Goal: Information Seeking & Learning: Learn about a topic

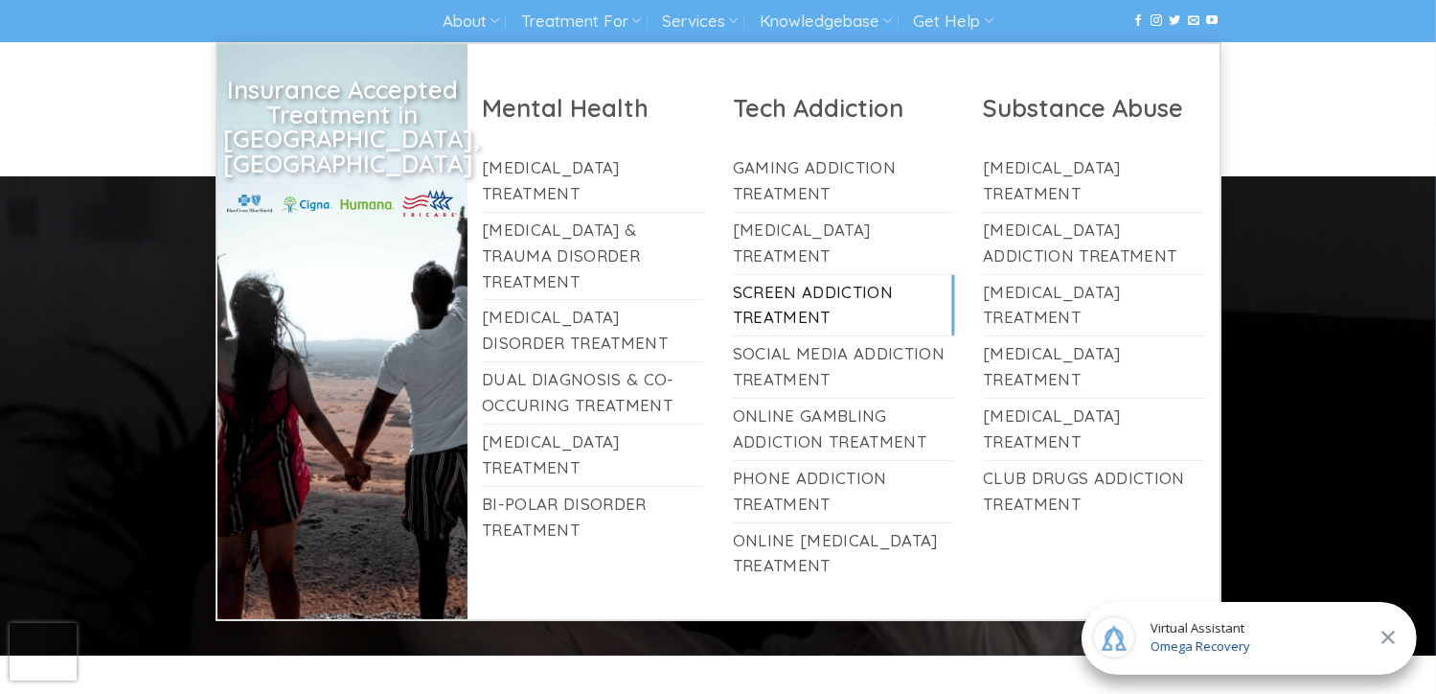
click at [790, 306] on link "Screen Addiction Treatment" at bounding box center [844, 305] width 222 height 61
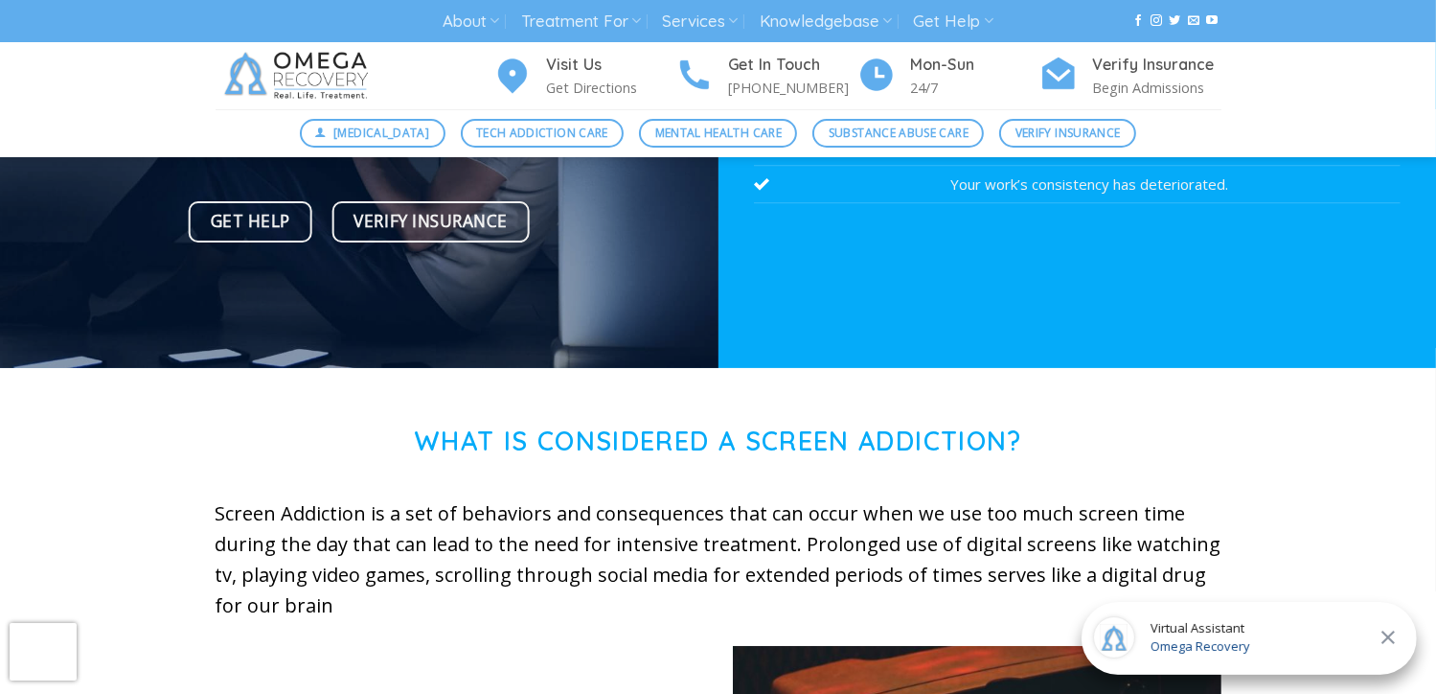
scroll to position [287, 0]
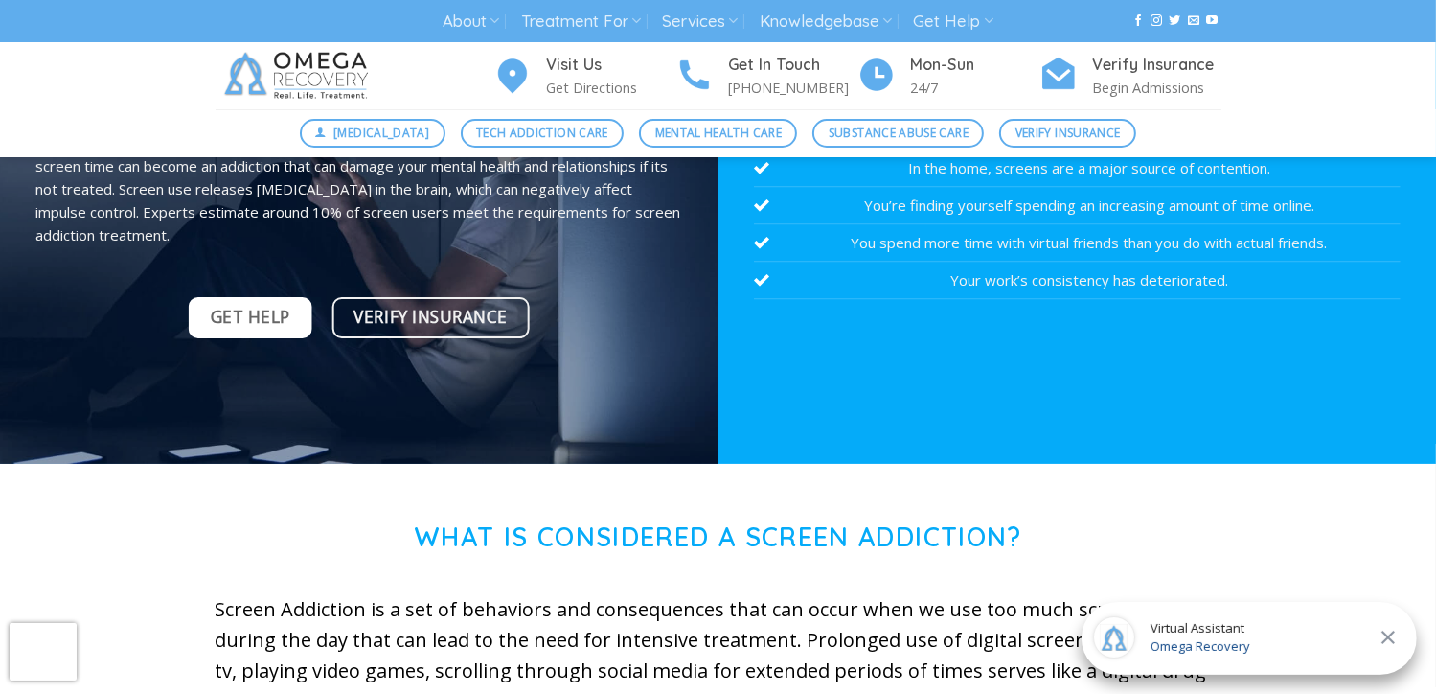
click at [269, 317] on span "Get Help" at bounding box center [251, 317] width 80 height 27
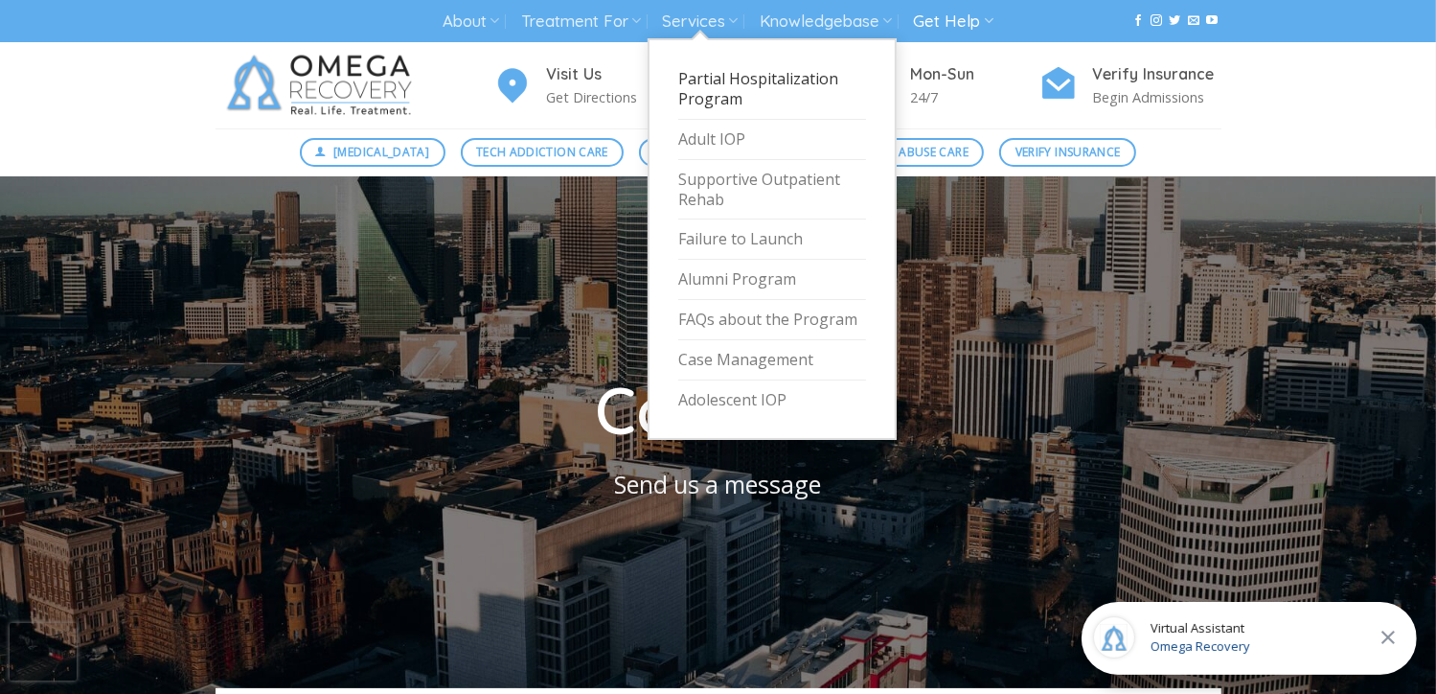
click at [741, 85] on link "Partial Hospitalization Program" at bounding box center [772, 89] width 188 height 60
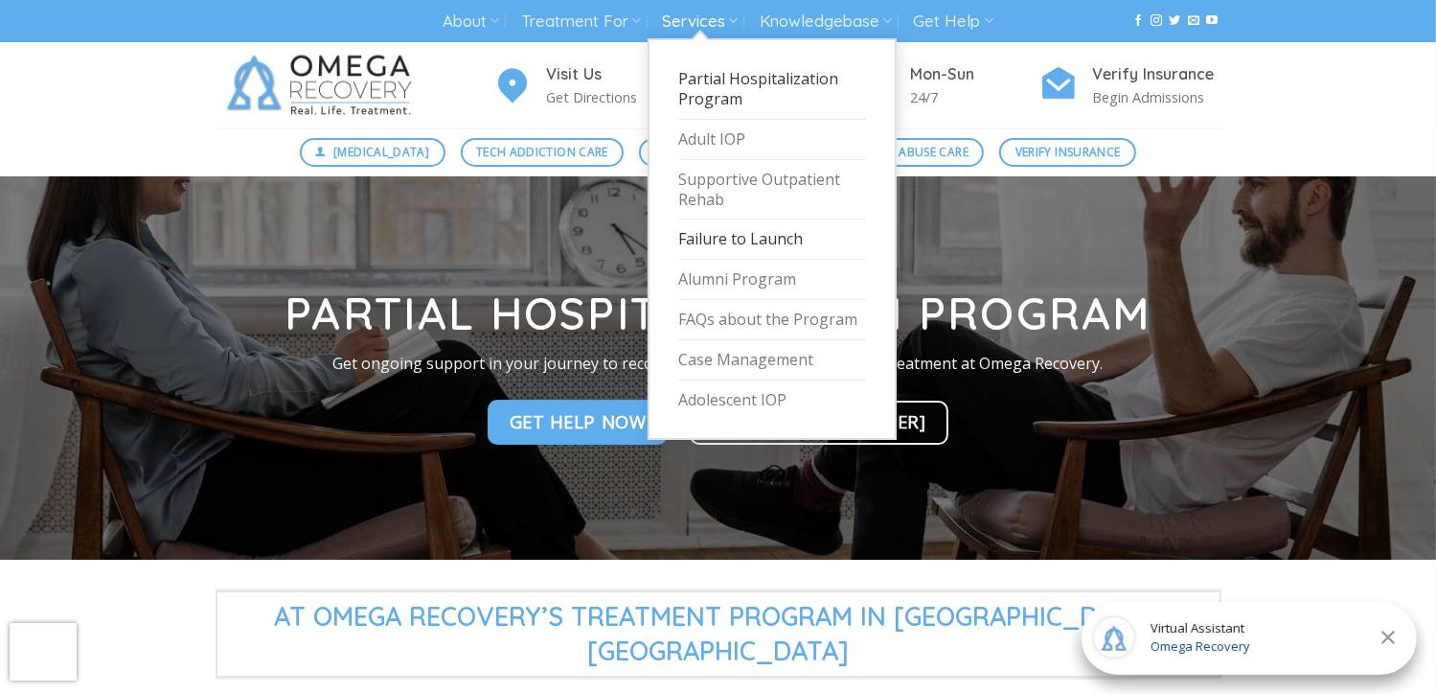
click at [751, 239] on link "Failure to Launch" at bounding box center [772, 239] width 188 height 40
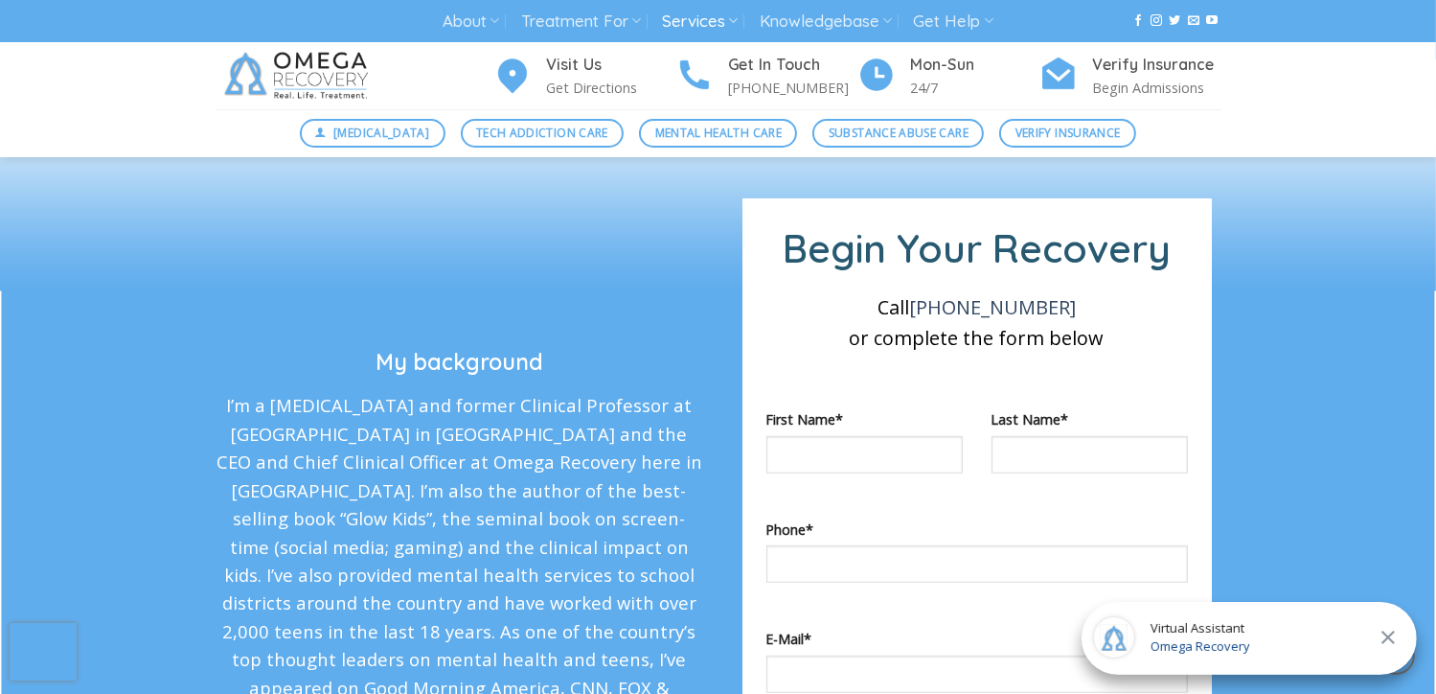
scroll to position [1054, 0]
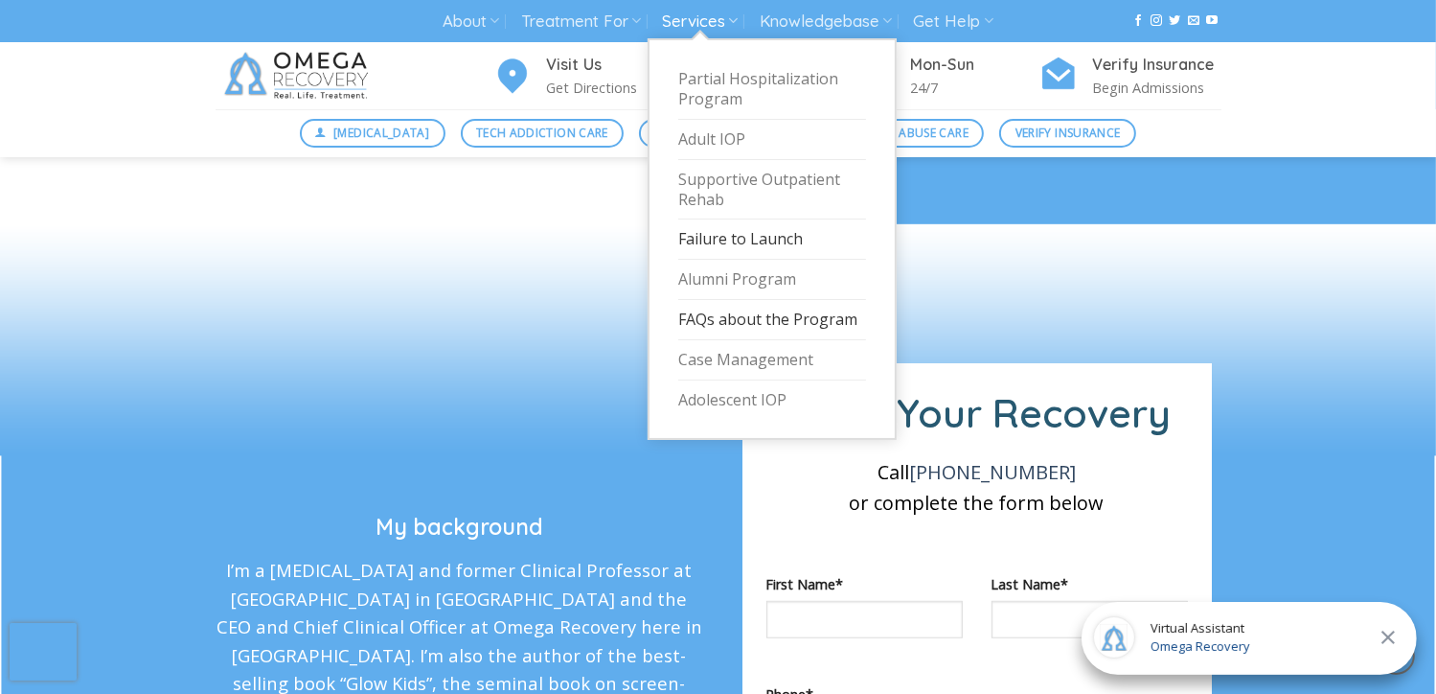
click at [751, 319] on link "FAQs about the Program" at bounding box center [772, 320] width 188 height 40
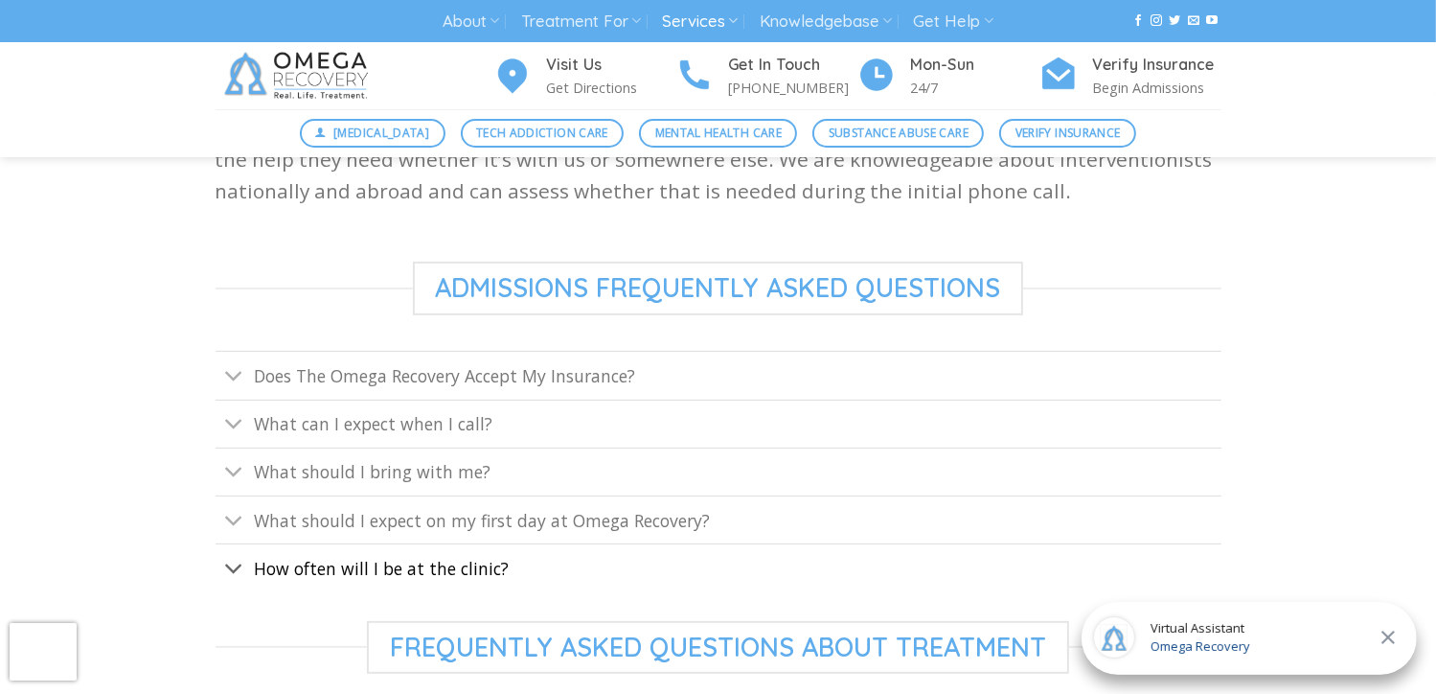
scroll to position [671, 0]
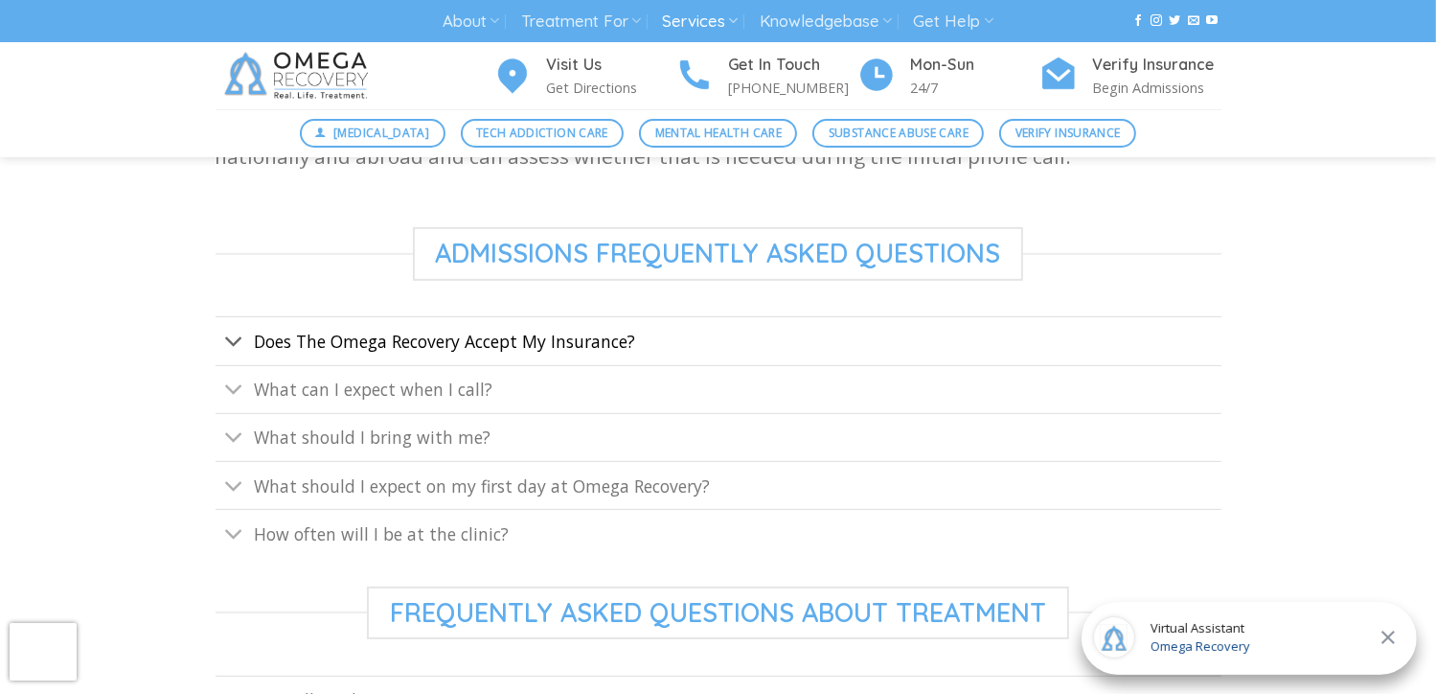
click at [266, 336] on span "Does The Omega Recovery Accept My Insurance?" at bounding box center [444, 341] width 381 height 23
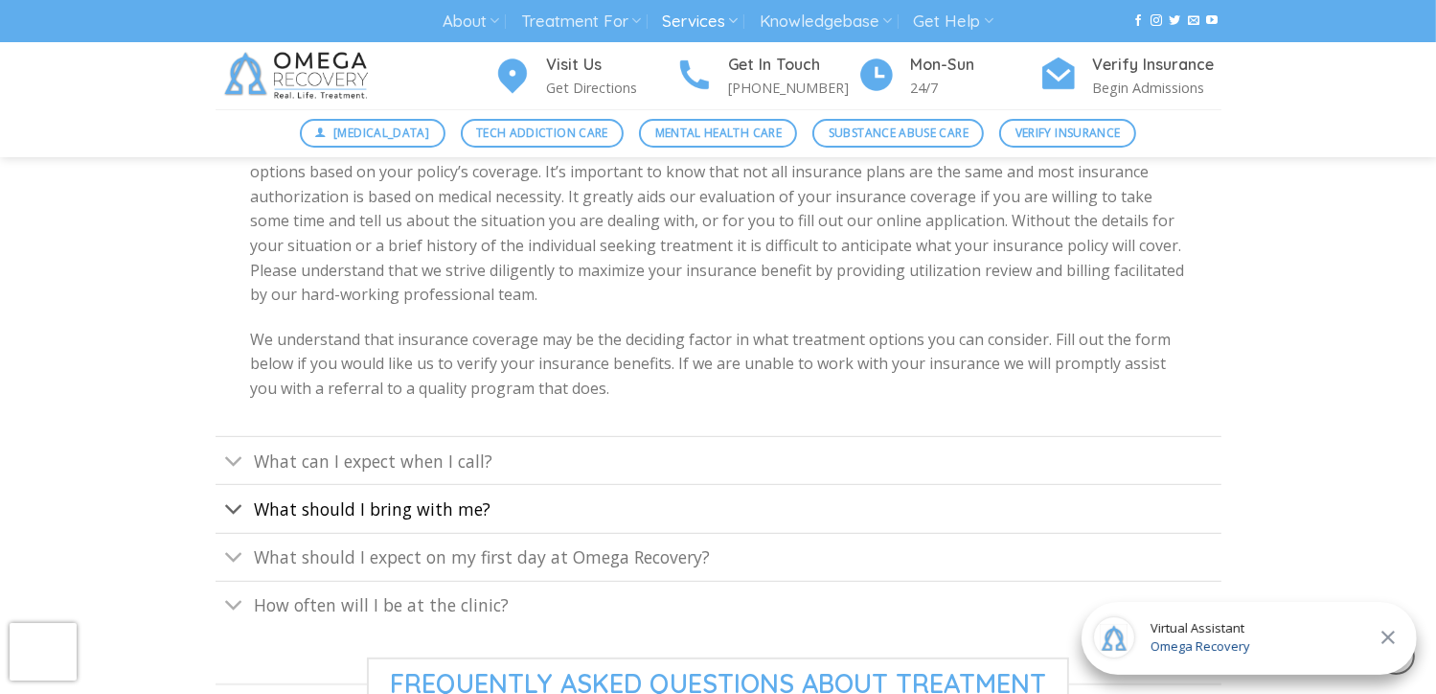
scroll to position [958, 0]
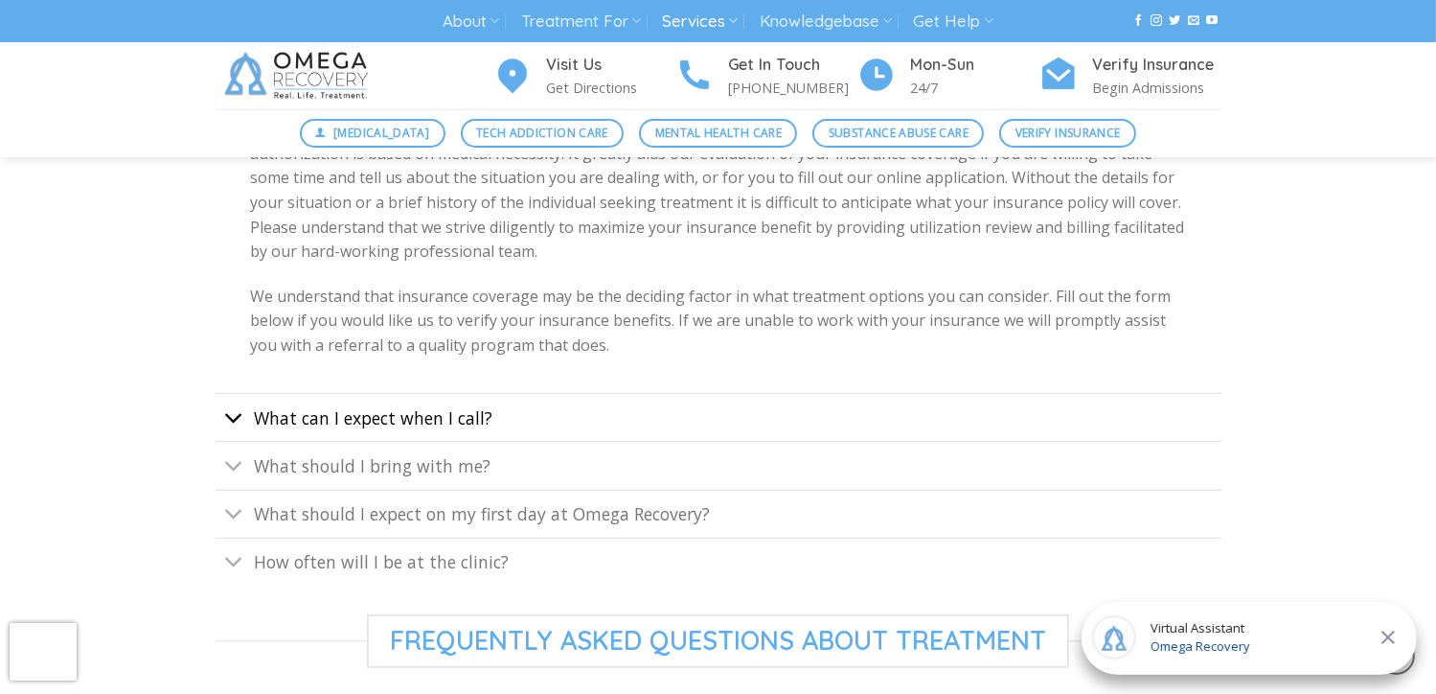
click at [236, 421] on icon "Toggle" at bounding box center [234, 417] width 20 height 35
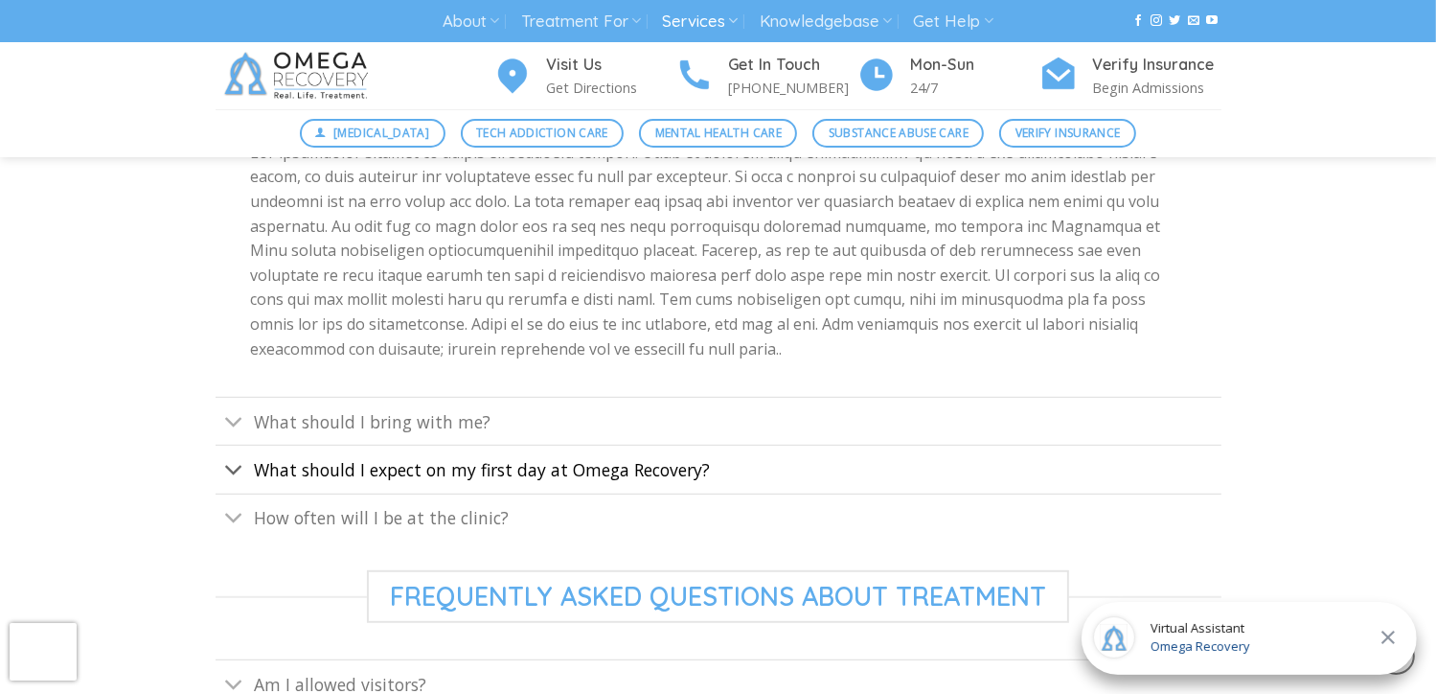
scroll to position [1054, 0]
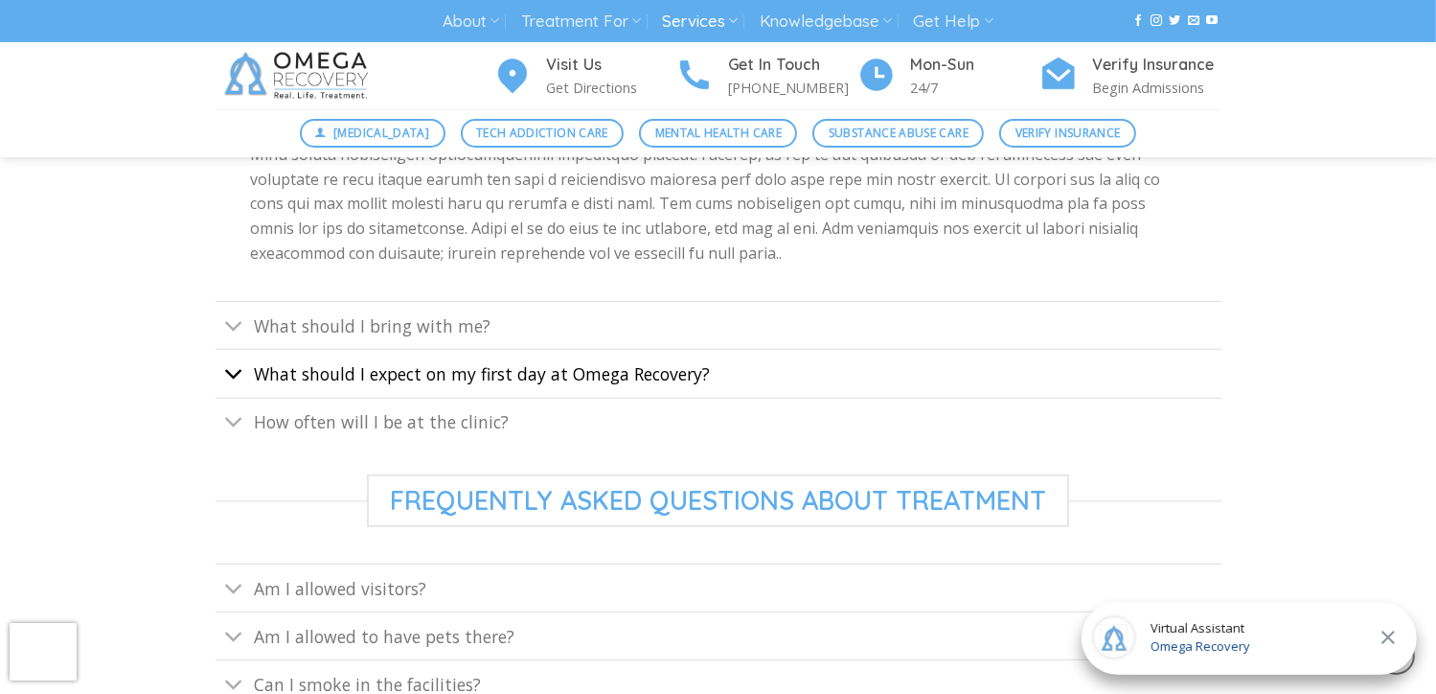
click at [241, 367] on icon "Toggle" at bounding box center [234, 373] width 20 height 35
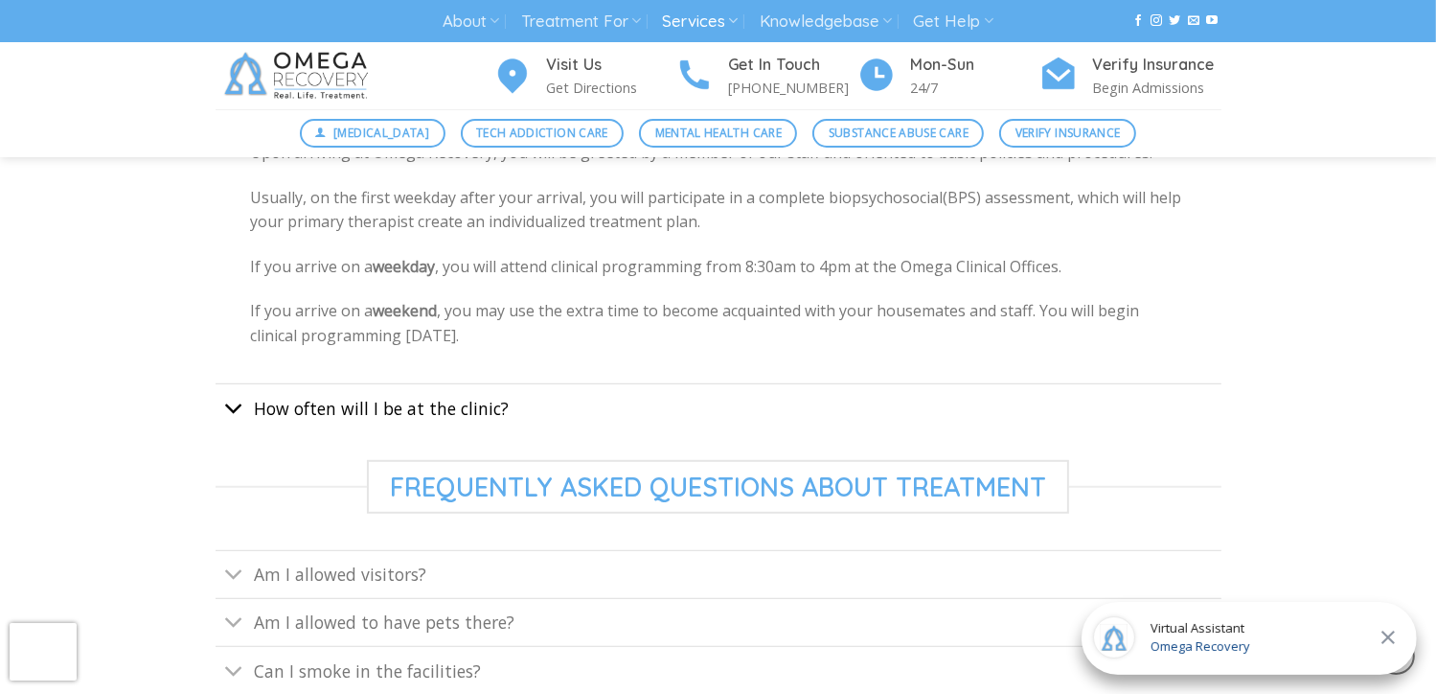
click at [231, 407] on icon "Toggle" at bounding box center [234, 408] width 20 height 35
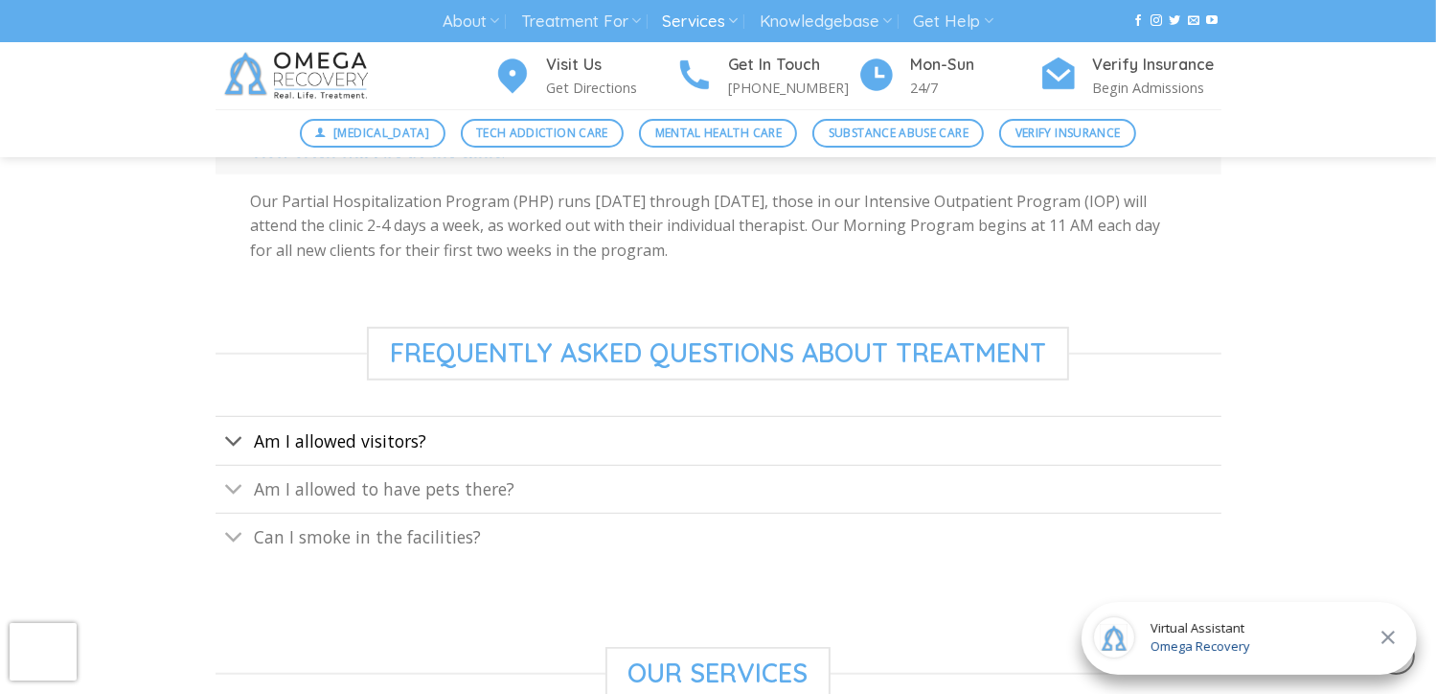
click at [333, 434] on span "Am I allowed visitors?" at bounding box center [340, 440] width 172 height 23
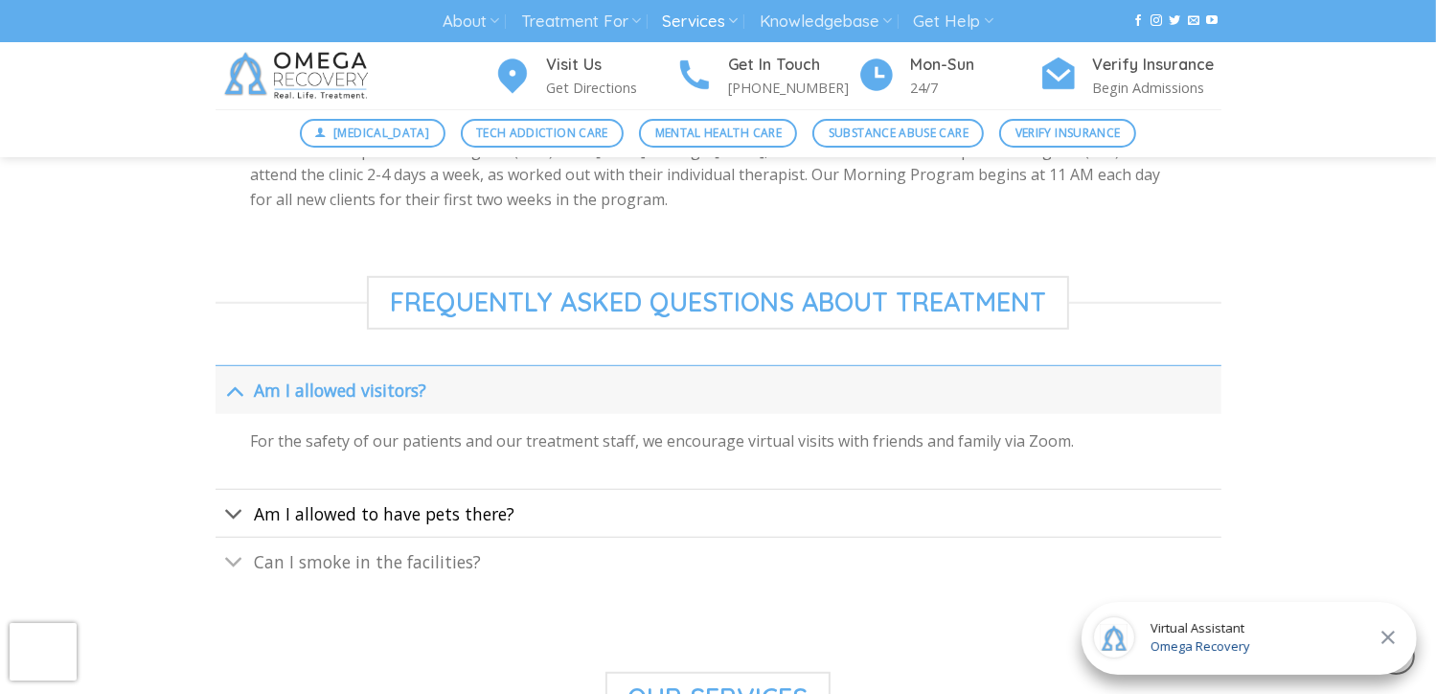
scroll to position [1150, 0]
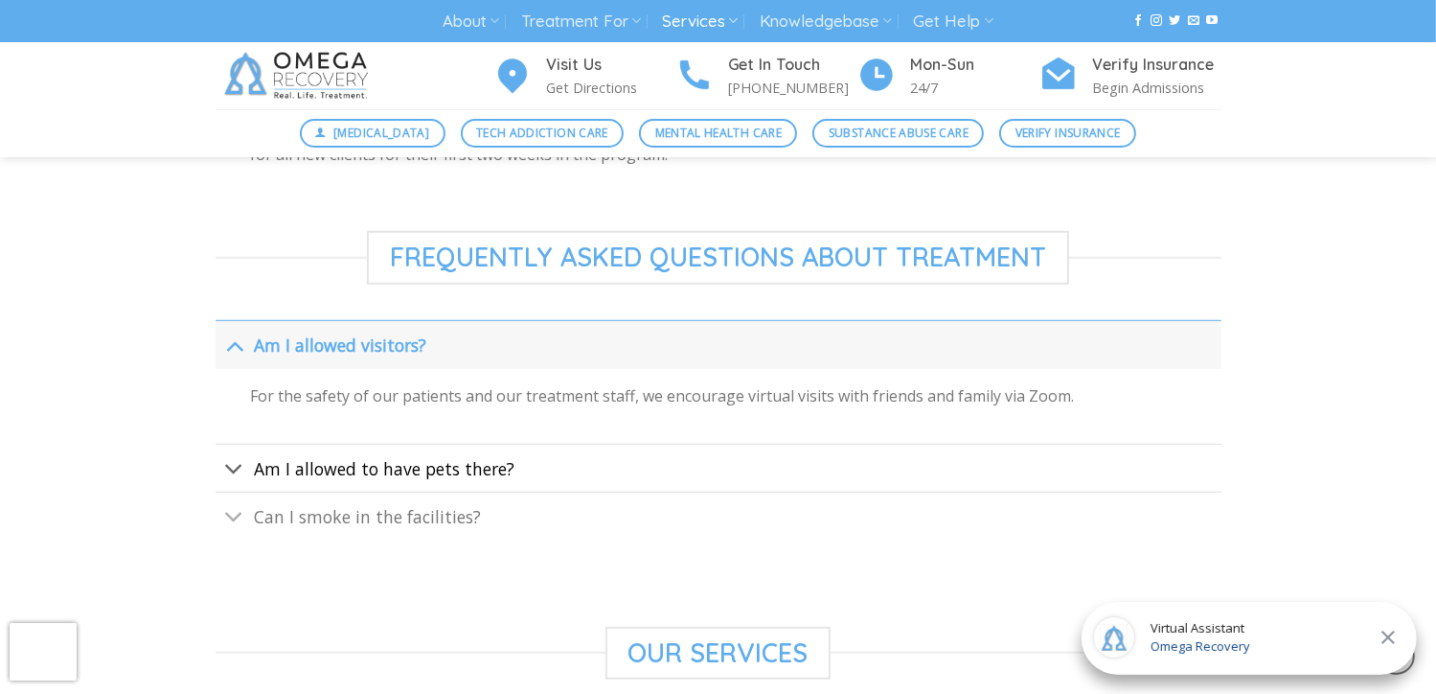
click at [423, 470] on span "Am I allowed to have pets there?" at bounding box center [384, 468] width 261 height 23
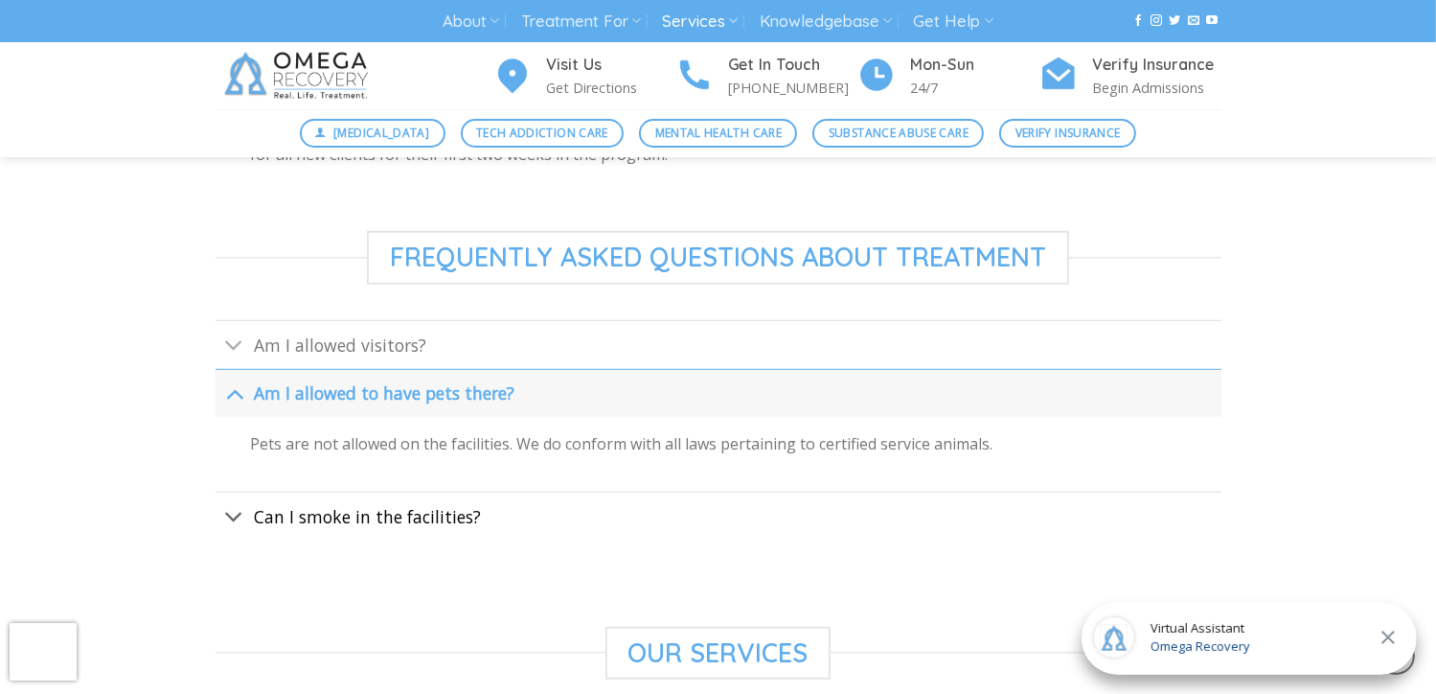
click at [410, 511] on span "Can I smoke in the facilities?" at bounding box center [367, 516] width 227 height 23
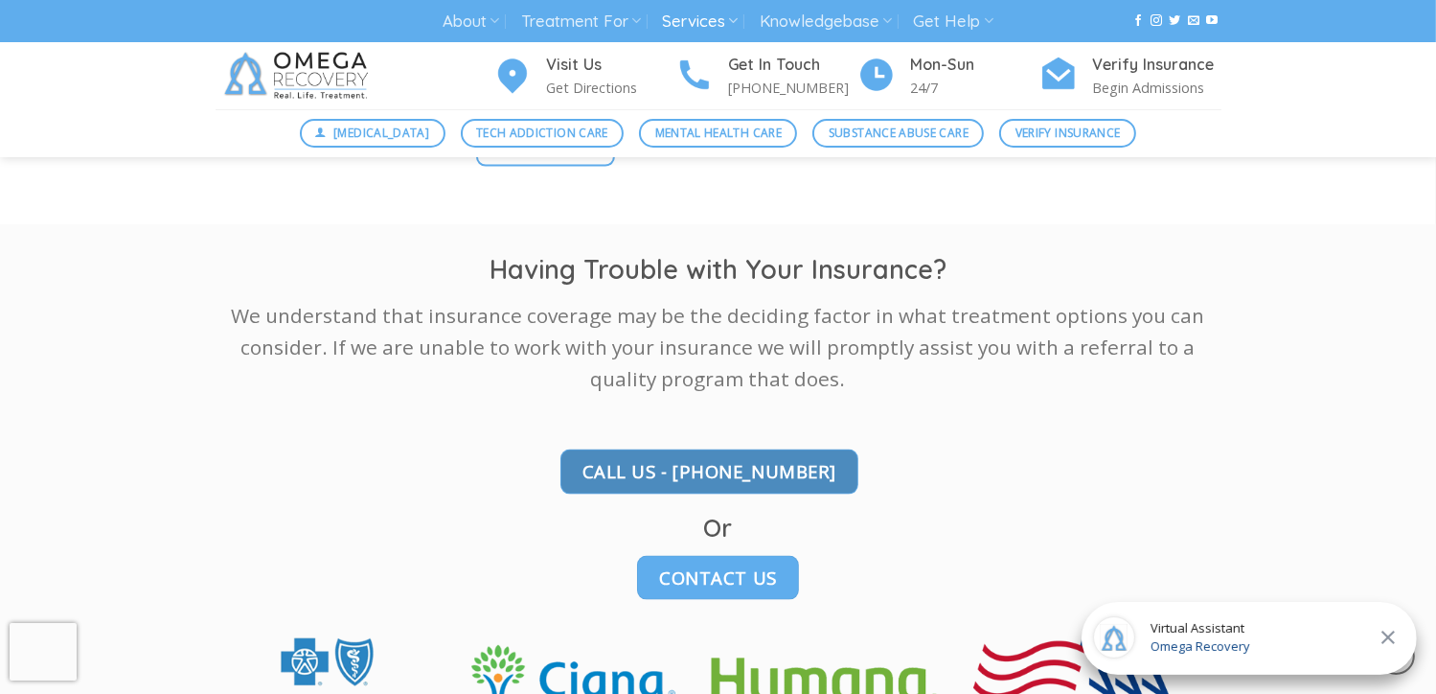
scroll to position [2587, 0]
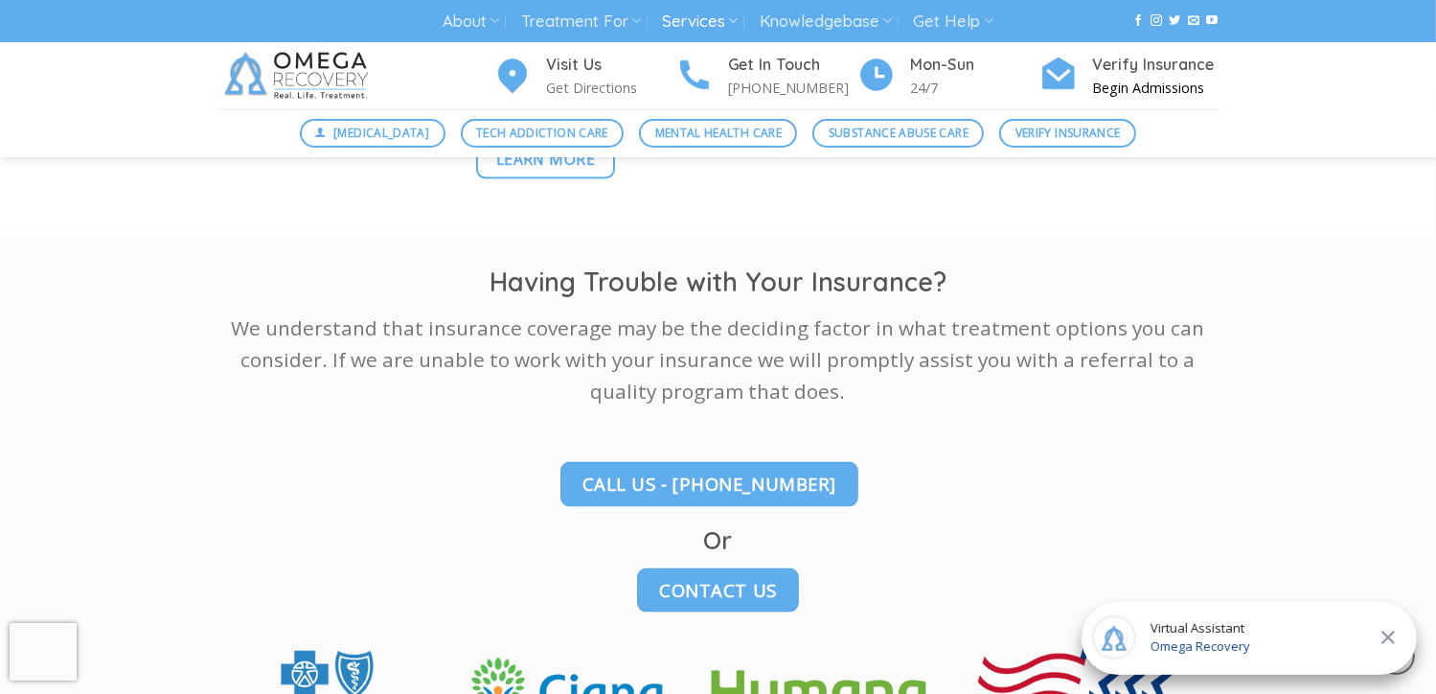
click at [1143, 64] on h4 "Verify Insurance" at bounding box center [1157, 65] width 128 height 25
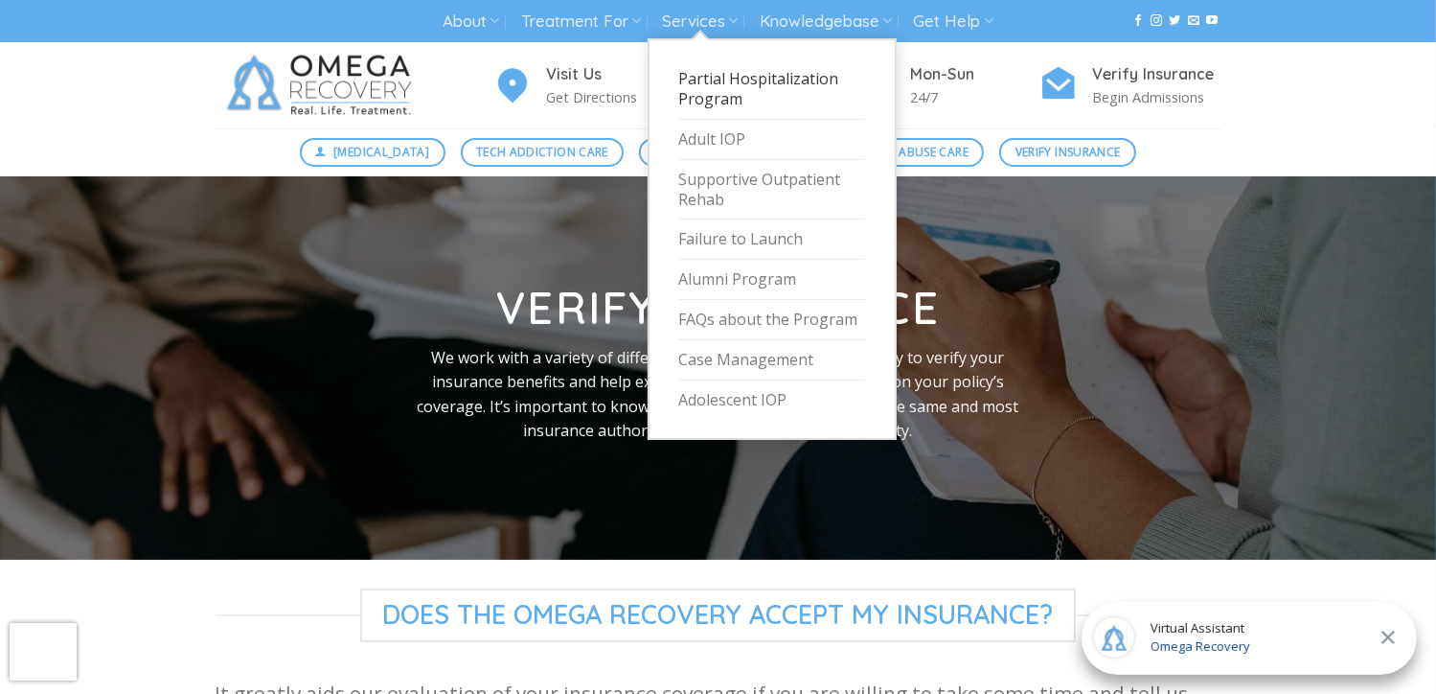
click at [721, 79] on link "Partial Hospitalization Program" at bounding box center [772, 89] width 188 height 60
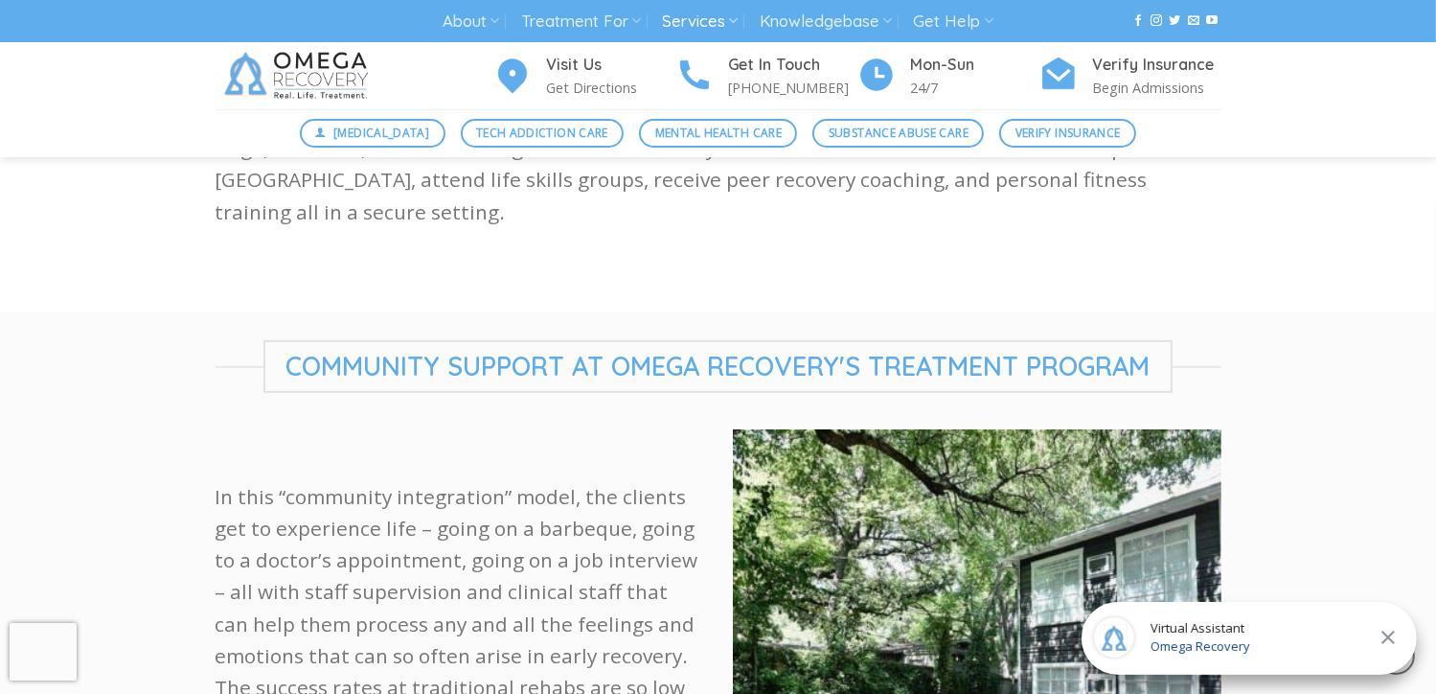
scroll to position [766, 0]
